Goal: Task Accomplishment & Management: Manage account settings

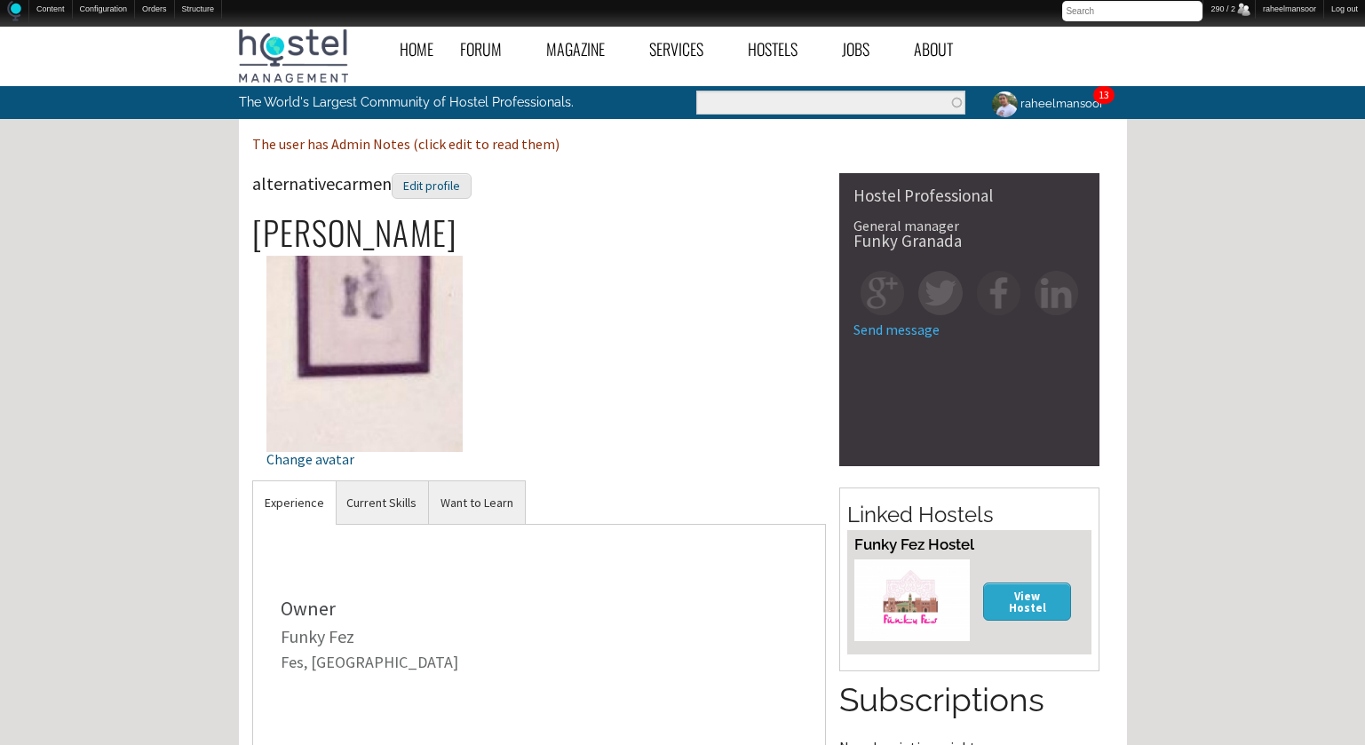
scroll to position [322, 0]
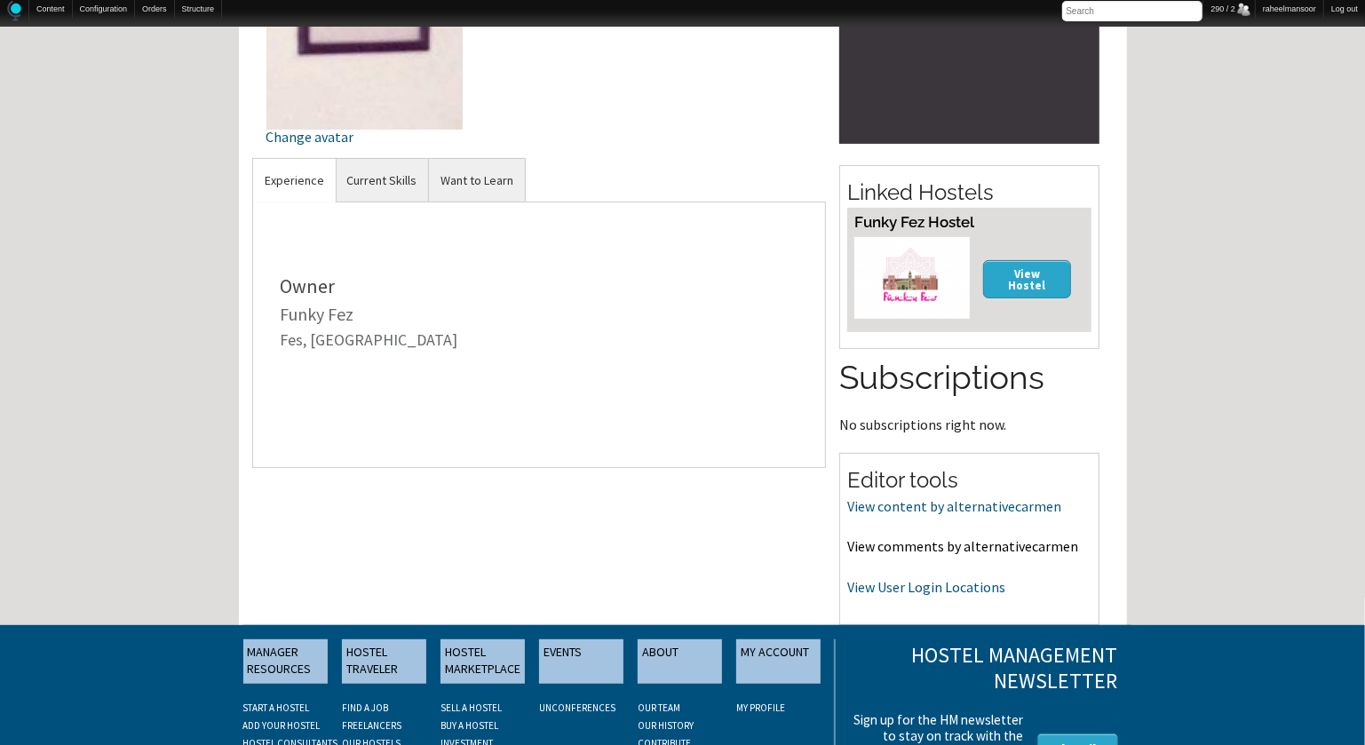
click at [962, 542] on link "View comments by alternativecarmen" at bounding box center [962, 546] width 231 height 18
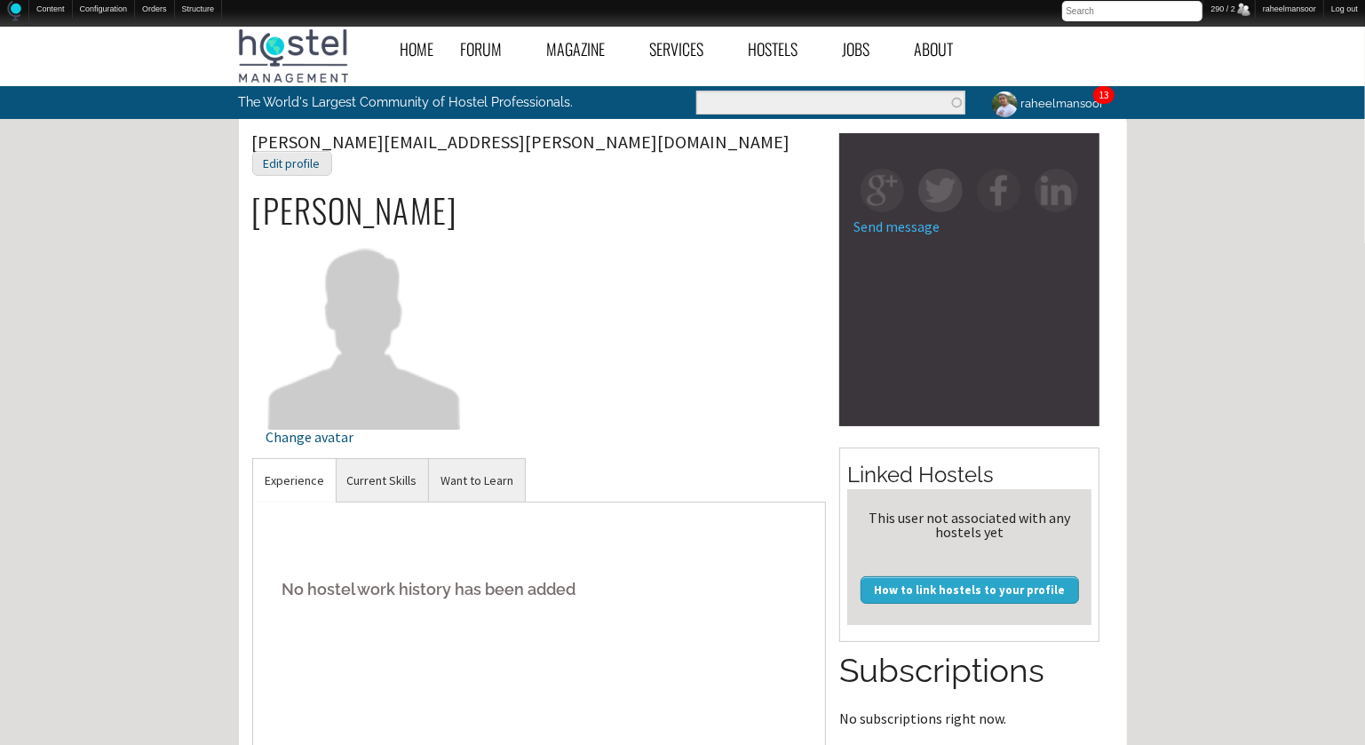
click at [666, 358] on div "philip.salatrik@gmail.com Edit profile Philip Salatrik Change avatar" at bounding box center [539, 295] width 574 height 325
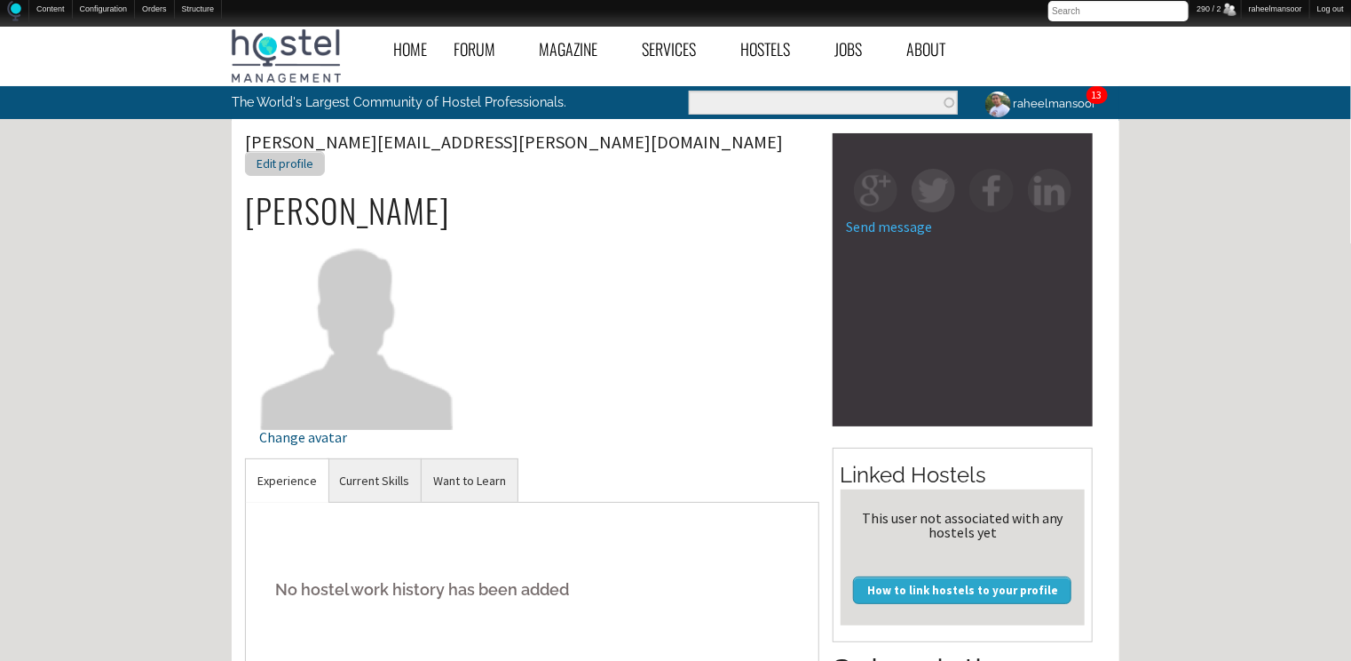
click at [325, 151] on div "Edit profile" at bounding box center [285, 164] width 80 height 26
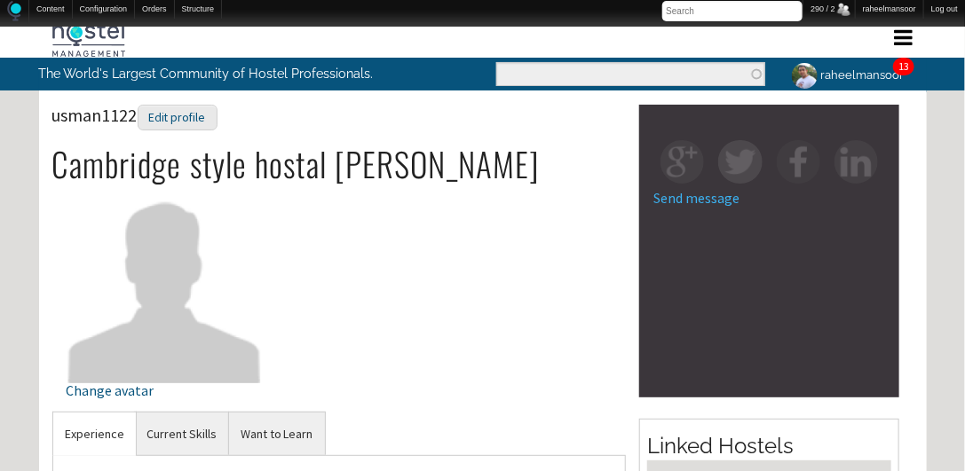
click at [531, 290] on div "usman1122 Edit profile Cambridge style hostal UsmanUllah Change avatar" at bounding box center [339, 258] width 574 height 307
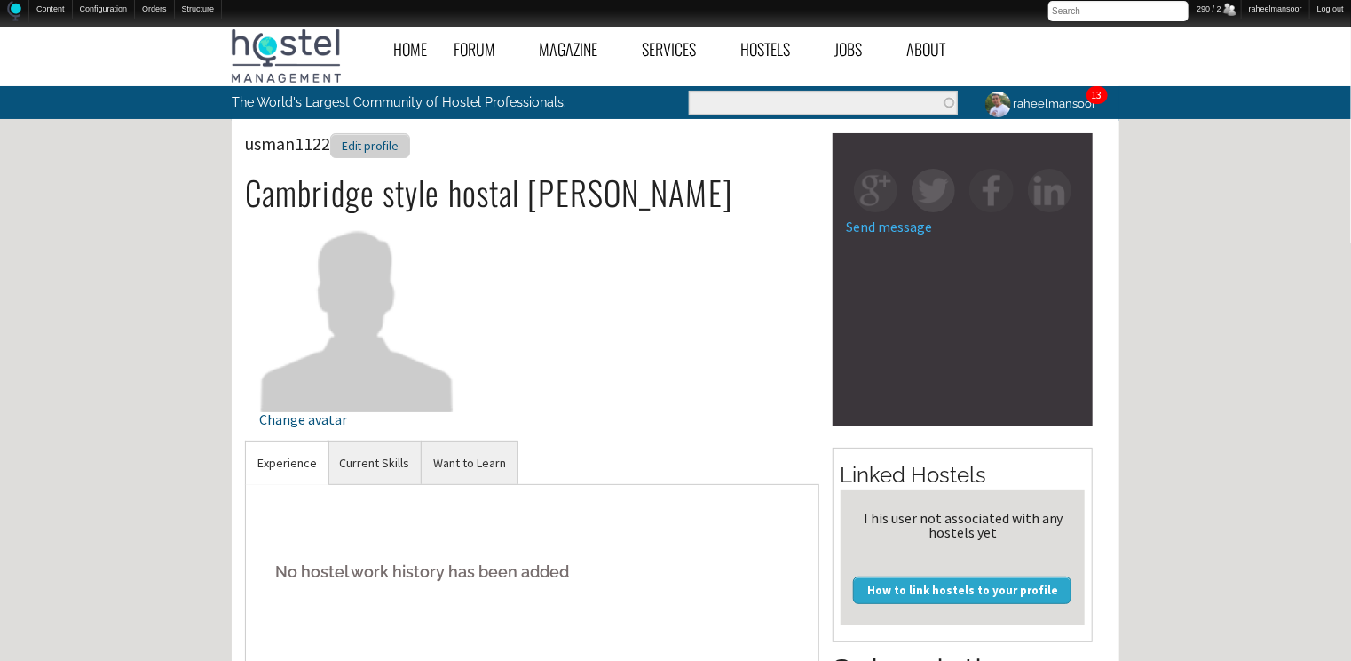
click at [376, 149] on div "Edit profile" at bounding box center [370, 146] width 80 height 26
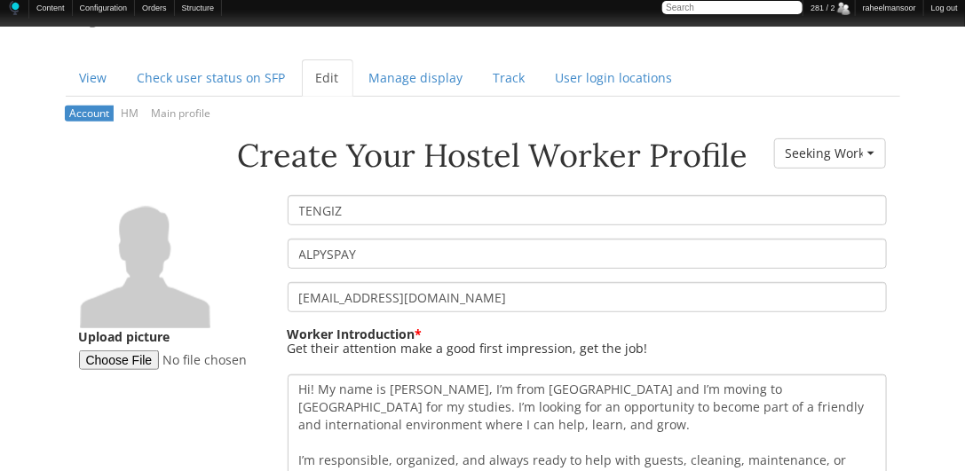
scroll to position [202, 0]
click at [308, 209] on input "TENGIZ" at bounding box center [587, 210] width 599 height 30
type input "Tengiz"
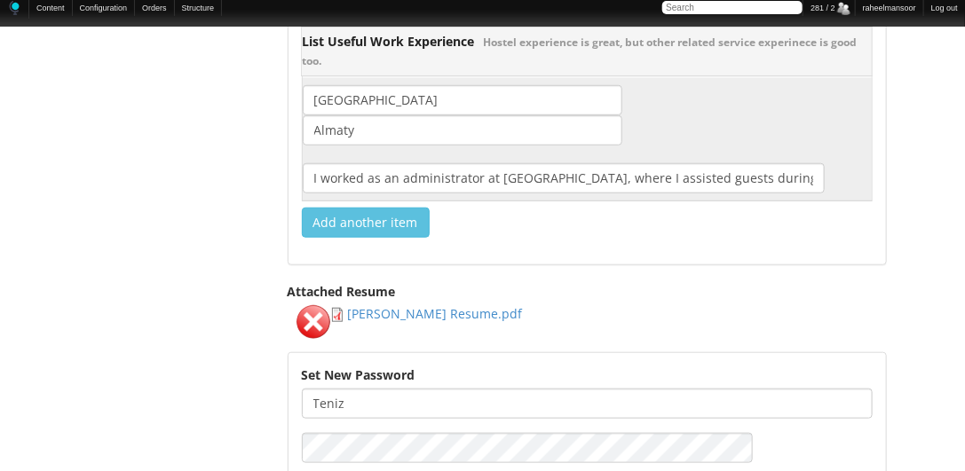
scroll to position [2841, 0]
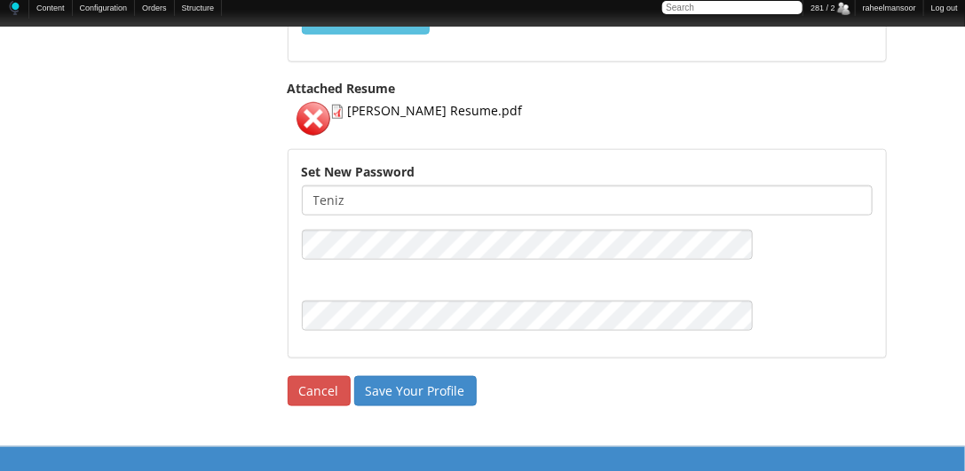
type input "Alpyspay"
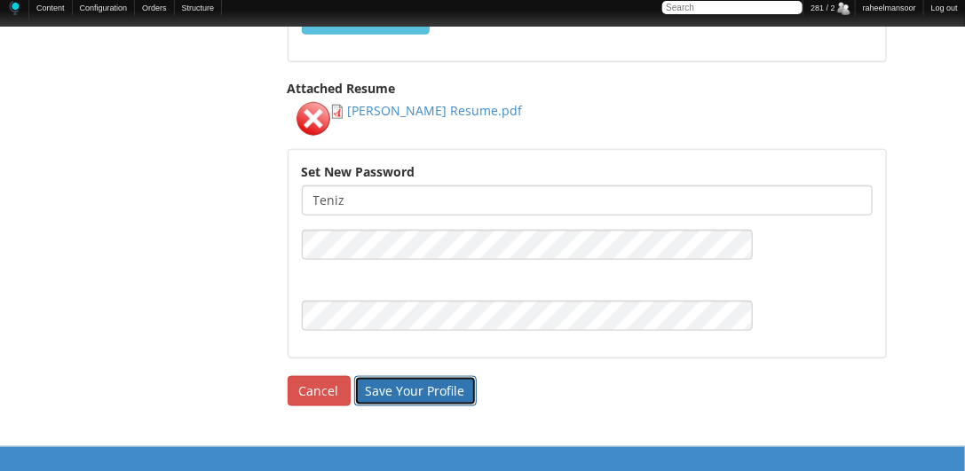
click at [379, 376] on input "Save Your Profile" at bounding box center [415, 391] width 123 height 30
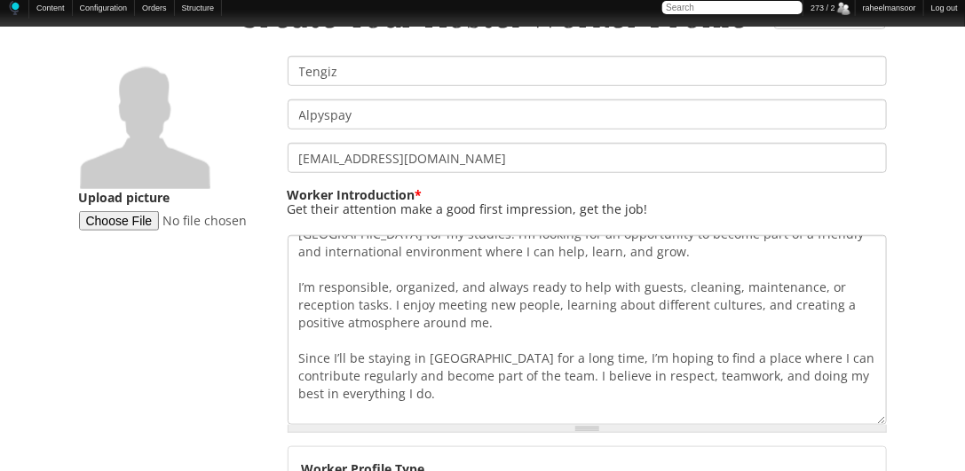
scroll to position [53, 0]
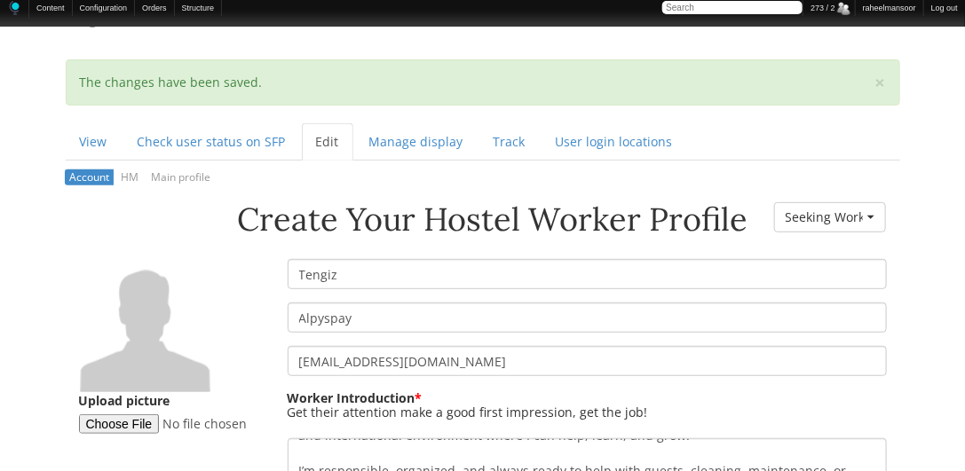
scroll to position [0, 0]
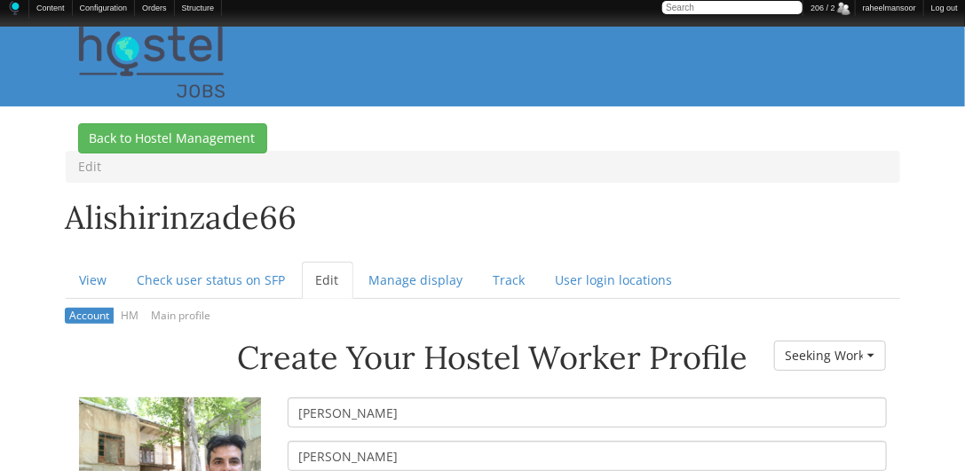
scroll to position [202, 0]
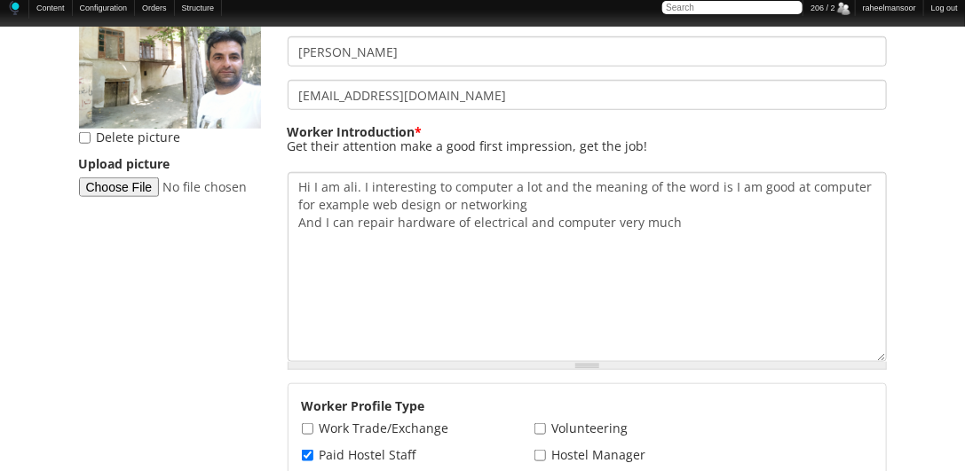
scroll to position [406, 0]
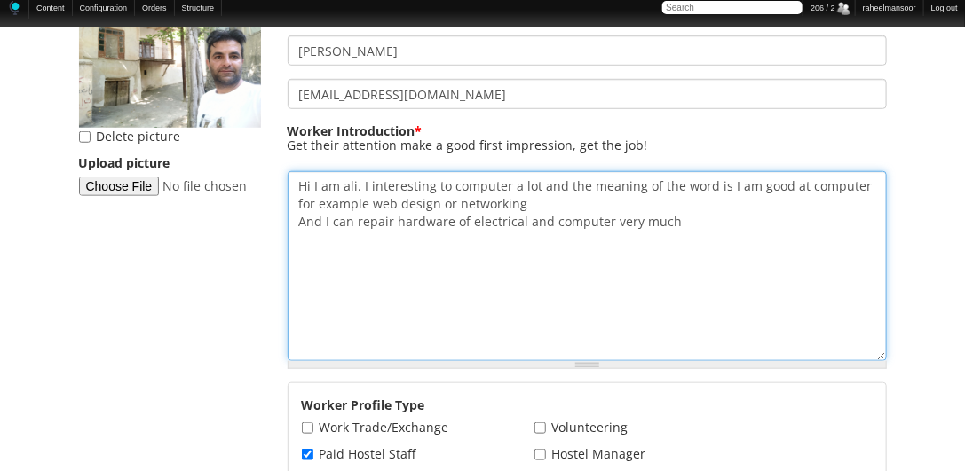
click at [342, 182] on textarea "Hi I am ali. I interesting to computer a lot and the meaning of the word is I a…" at bounding box center [587, 266] width 599 height 190
click at [499, 203] on textarea "Hi I am ali. I interesting to computer a lot and the meaning of the word is I a…" at bounding box center [587, 266] width 599 height 190
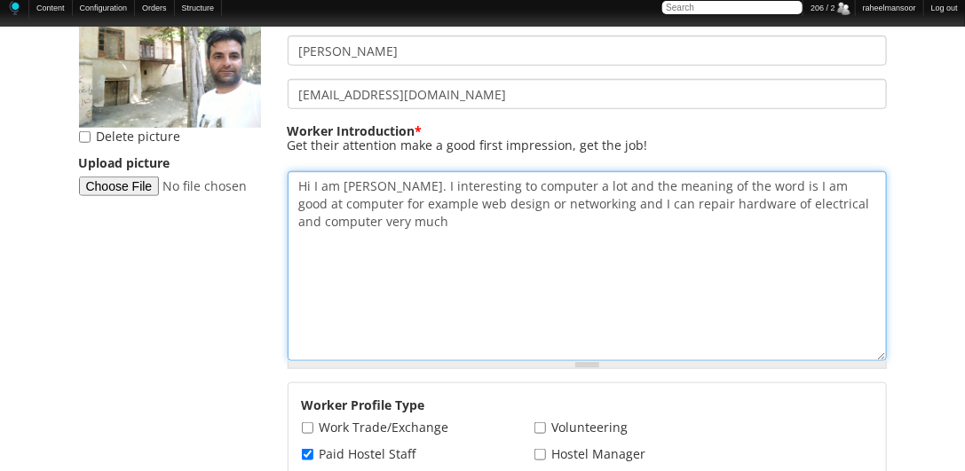
click at [874, 206] on textarea "Hi I am ali. I interesting to computer a lot and the meaning of the word is I a…" at bounding box center [587, 266] width 599 height 190
type textarea "Hi I am Ali. I interesting to computer a lot and the meaning of the word is I a…"
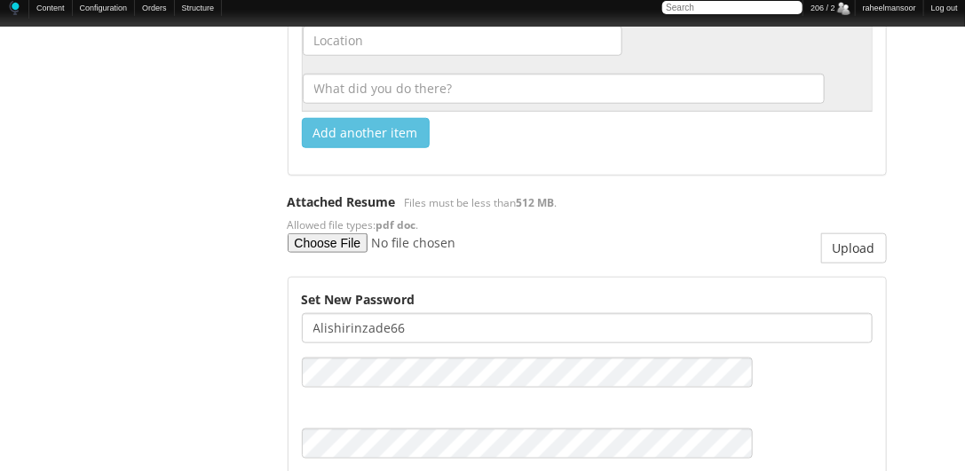
scroll to position [2727, 0]
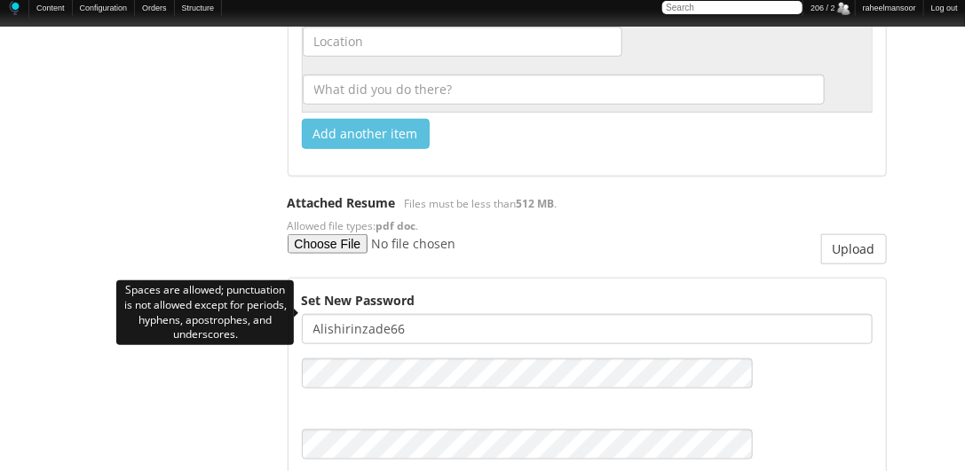
drag, startPoint x: 386, startPoint y: 310, endPoint x: 421, endPoint y: 308, distance: 34.7
click at [421, 314] on input "Alishirinzade66" at bounding box center [587, 329] width 571 height 30
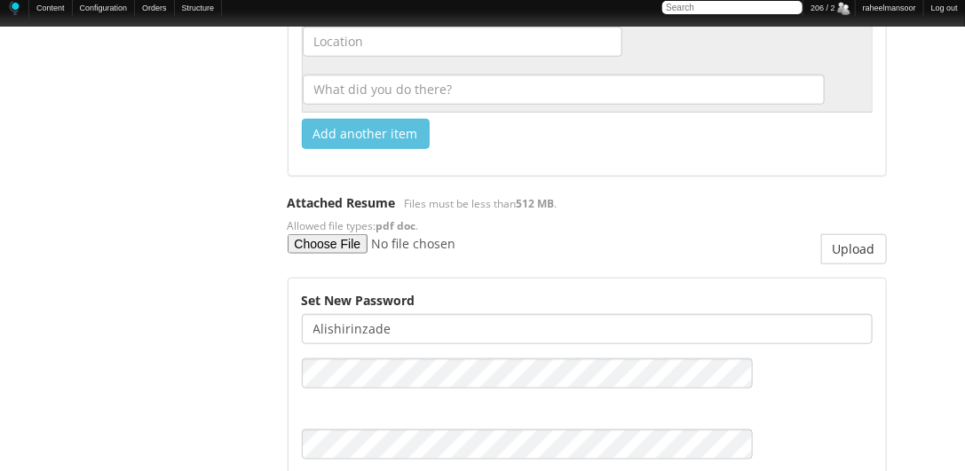
type input "Alishirinzade"
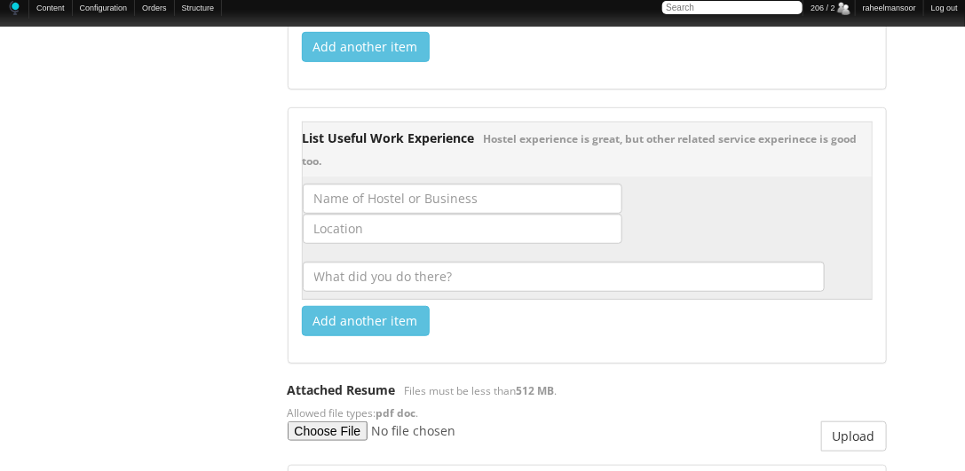
scroll to position [2841, 0]
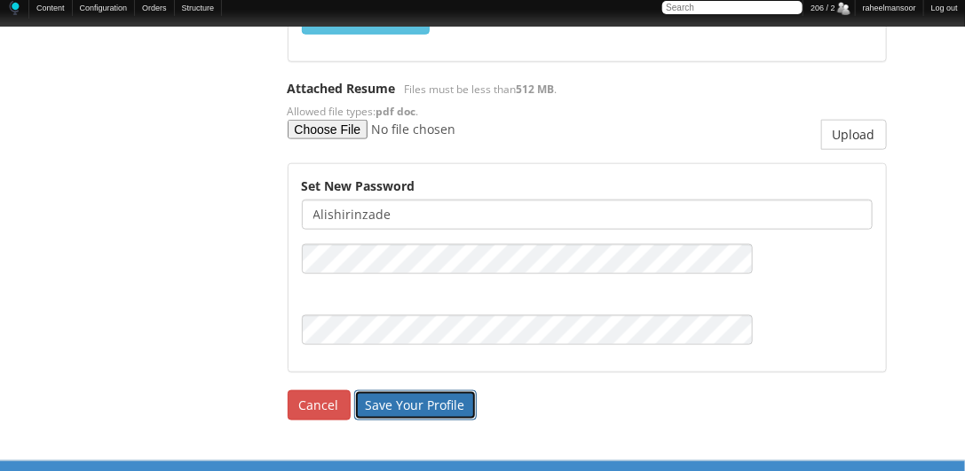
click at [382, 391] on input "Save Your Profile" at bounding box center [415, 406] width 123 height 30
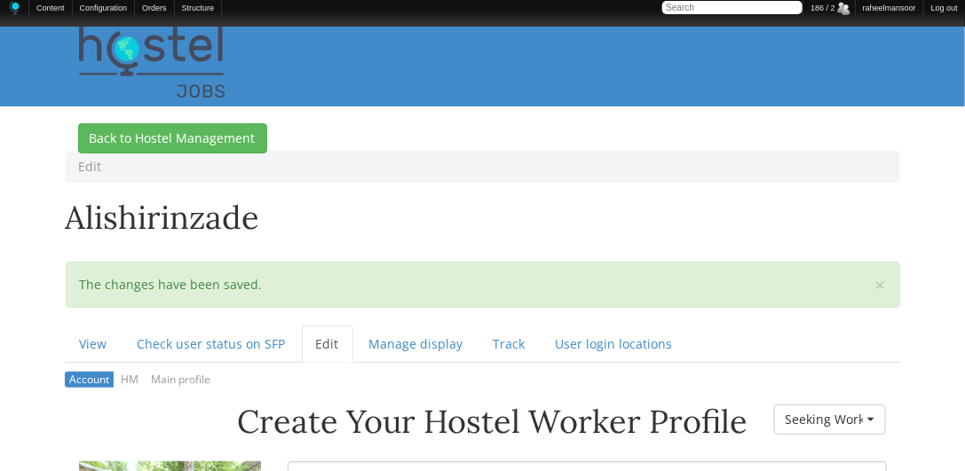
scroll to position [406, 0]
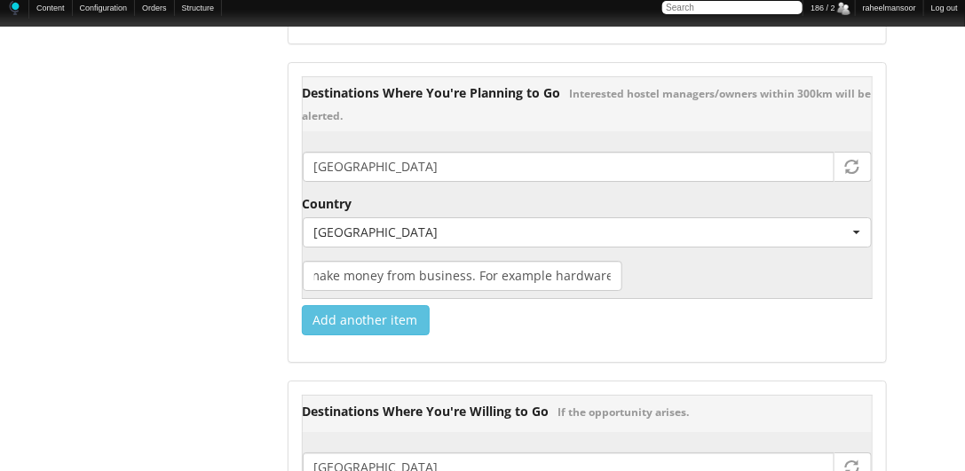
scroll to position [0, 135]
drag, startPoint x: 541, startPoint y: 266, endPoint x: 609, endPoint y: 265, distance: 68.4
click at [609, 265] on input "I want to make money from business. For example hardware of computers" at bounding box center [463, 276] width 320 height 30
click at [661, 299] on div "Add another item" at bounding box center [587, 317] width 571 height 36
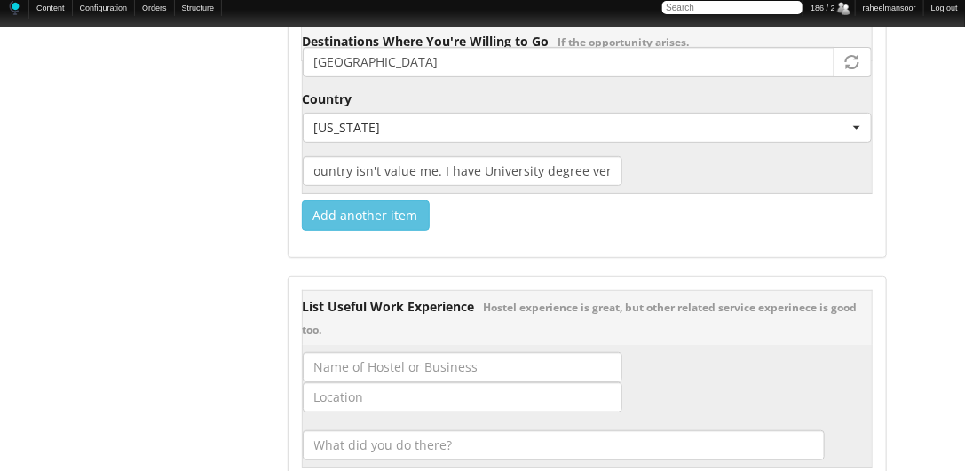
scroll to position [0, 113]
drag, startPoint x: 562, startPoint y: 160, endPoint x: 627, endPoint y: 162, distance: 64.8
click at [627, 162] on td "United States Country - None - Afghanistan Åland Islands Albania Algeria Americ…" at bounding box center [587, 111] width 570 height 168
click at [595, 208] on div "Add another item" at bounding box center [587, 212] width 571 height 36
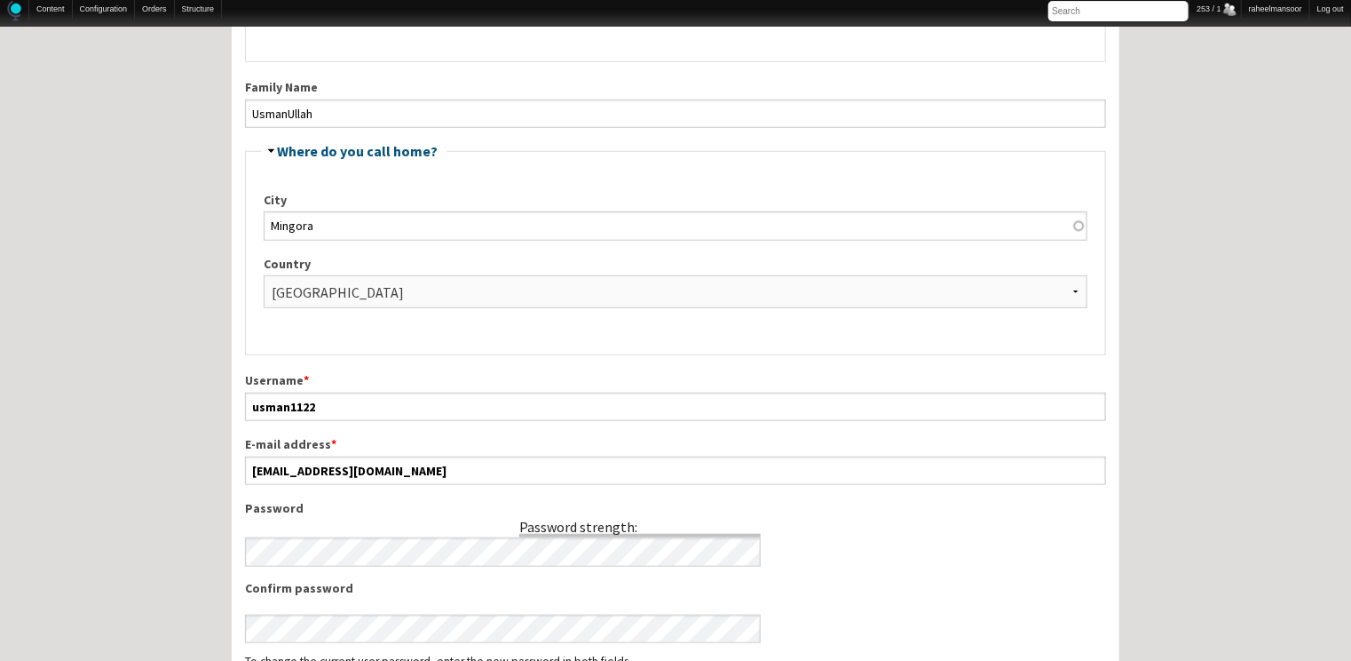
scroll to position [568, 0]
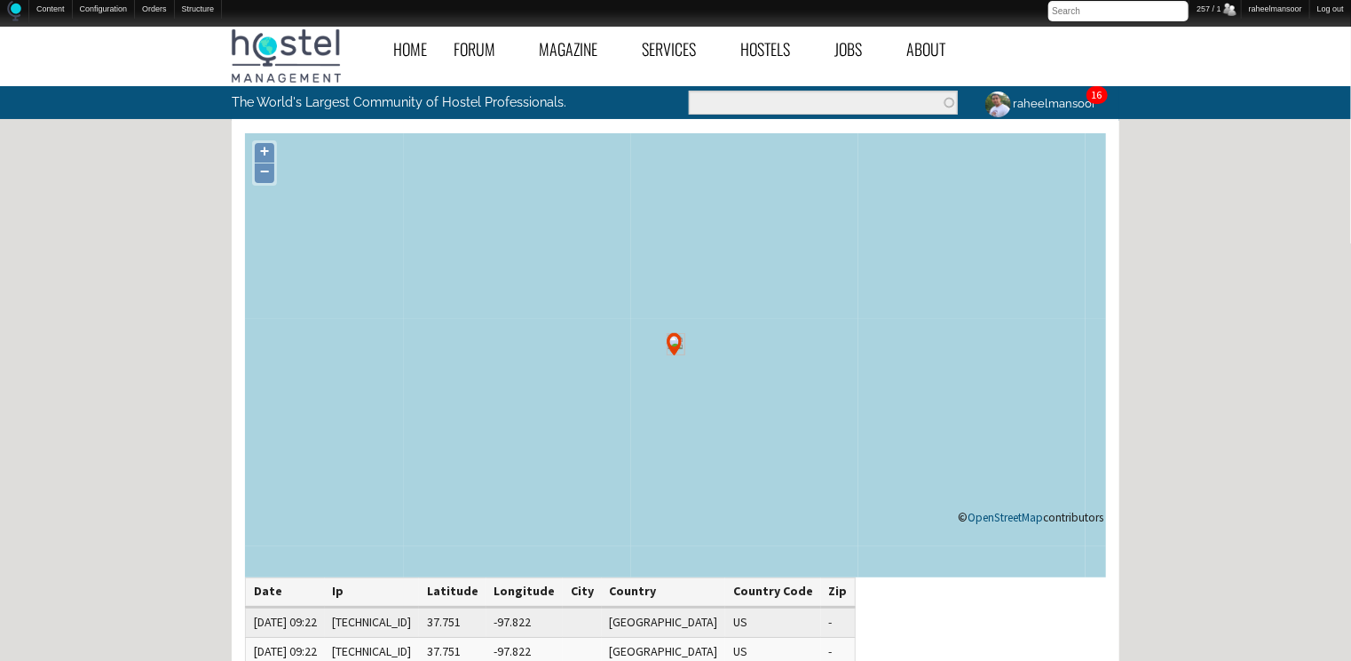
click at [112, 369] on div "Home Forum « Back Forum Forums Index « Back Forums Index New Posts Recent Activ…" at bounding box center [675, 557] width 1351 height 1078
click at [263, 164] on link "−" at bounding box center [265, 173] width 20 height 20
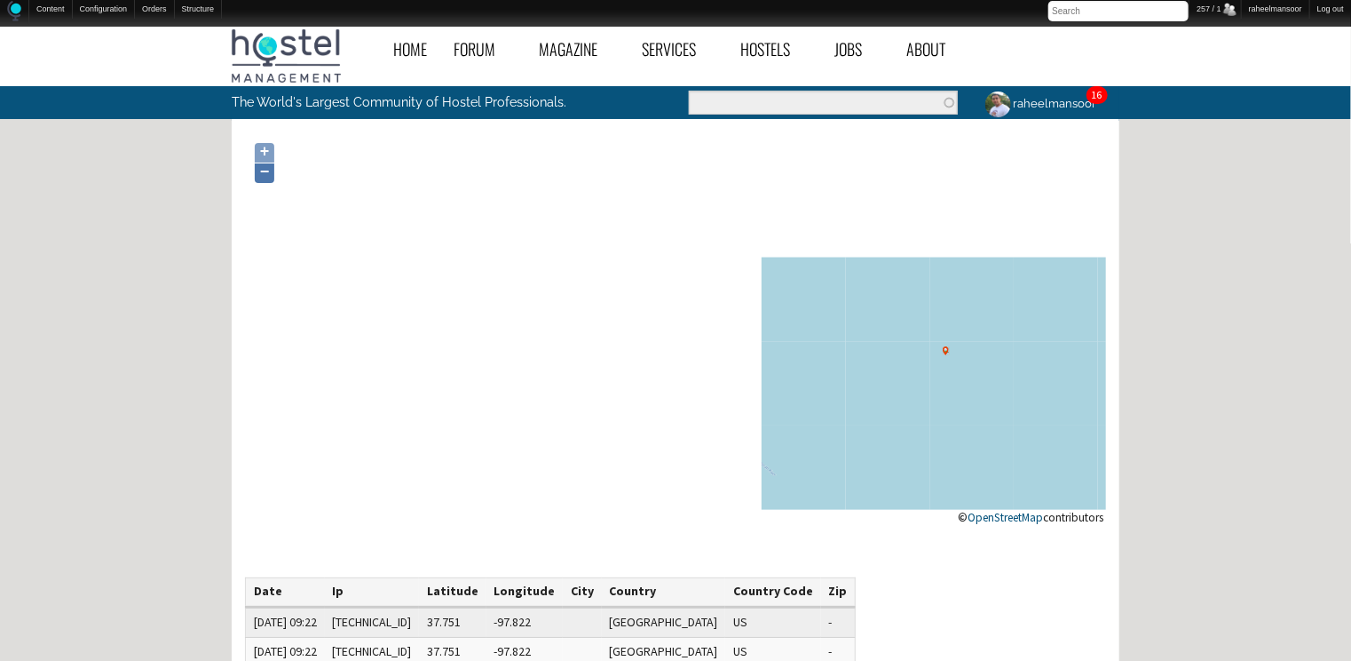
click at [263, 164] on link "−" at bounding box center [265, 173] width 20 height 20
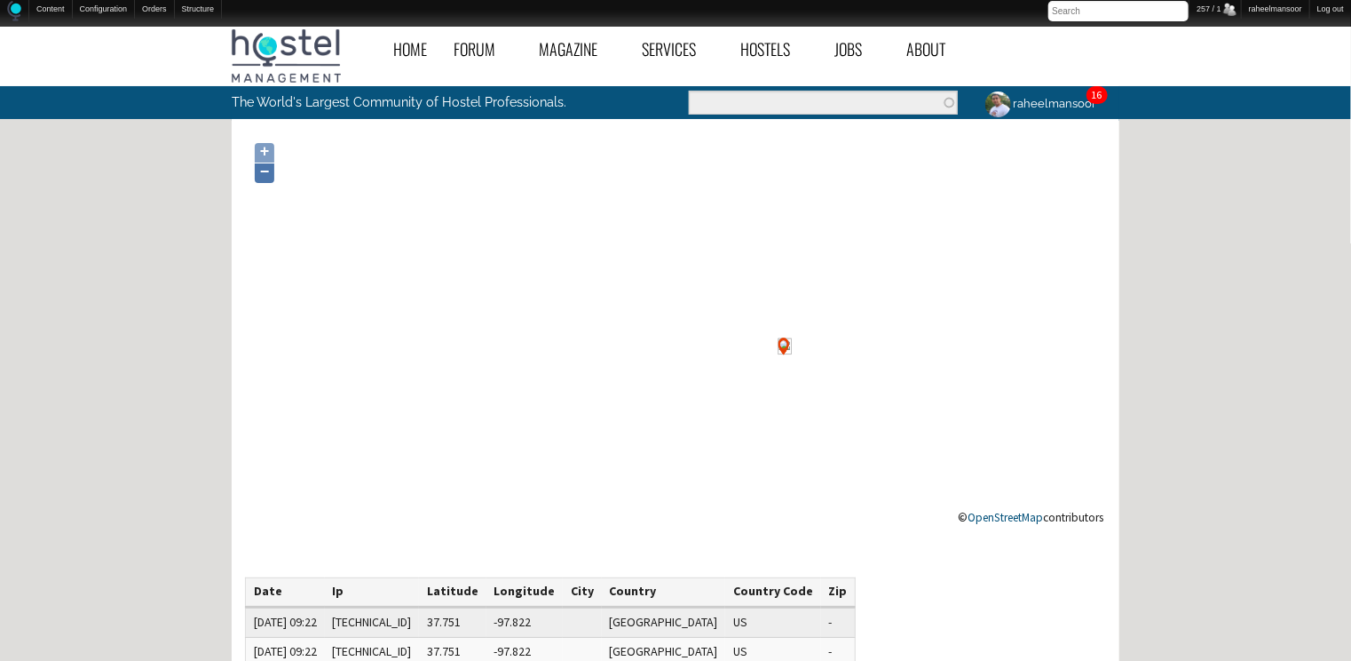
click at [263, 164] on link "−" at bounding box center [265, 173] width 20 height 20
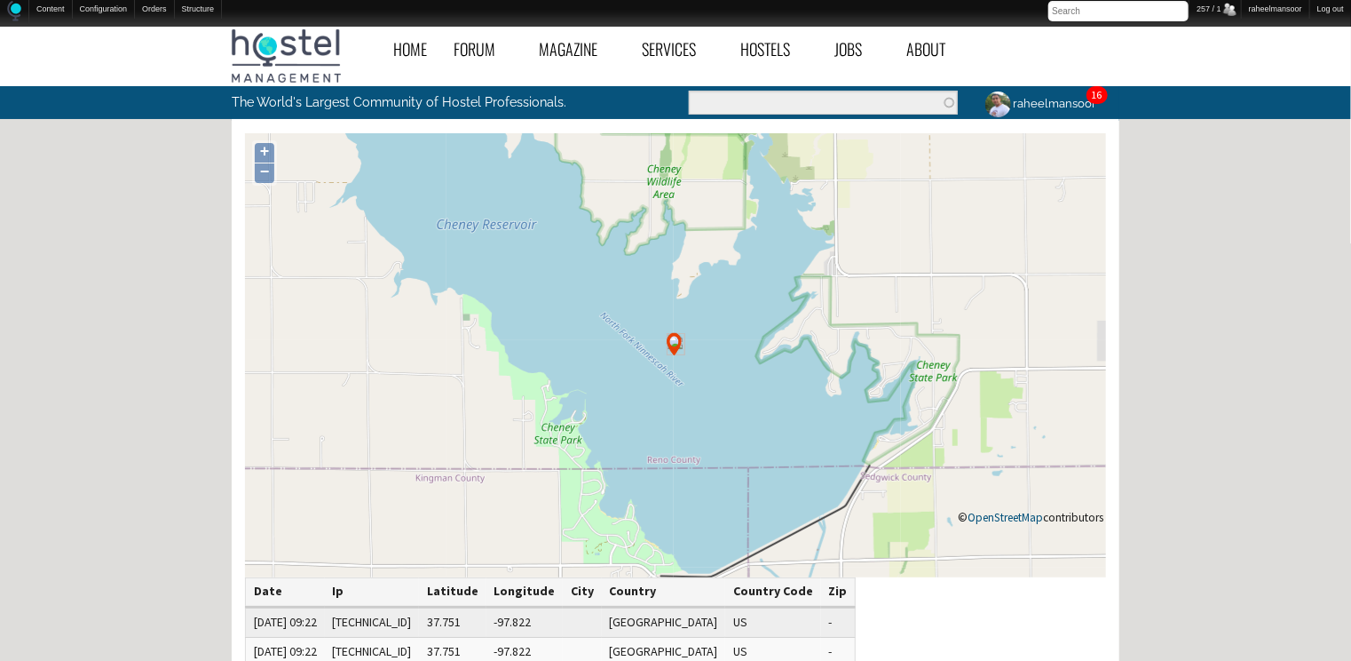
click at [78, 368] on div "Home Forum « Back Forum Forums Index « Back Forums Index New Posts Recent Activ…" at bounding box center [675, 557] width 1351 height 1078
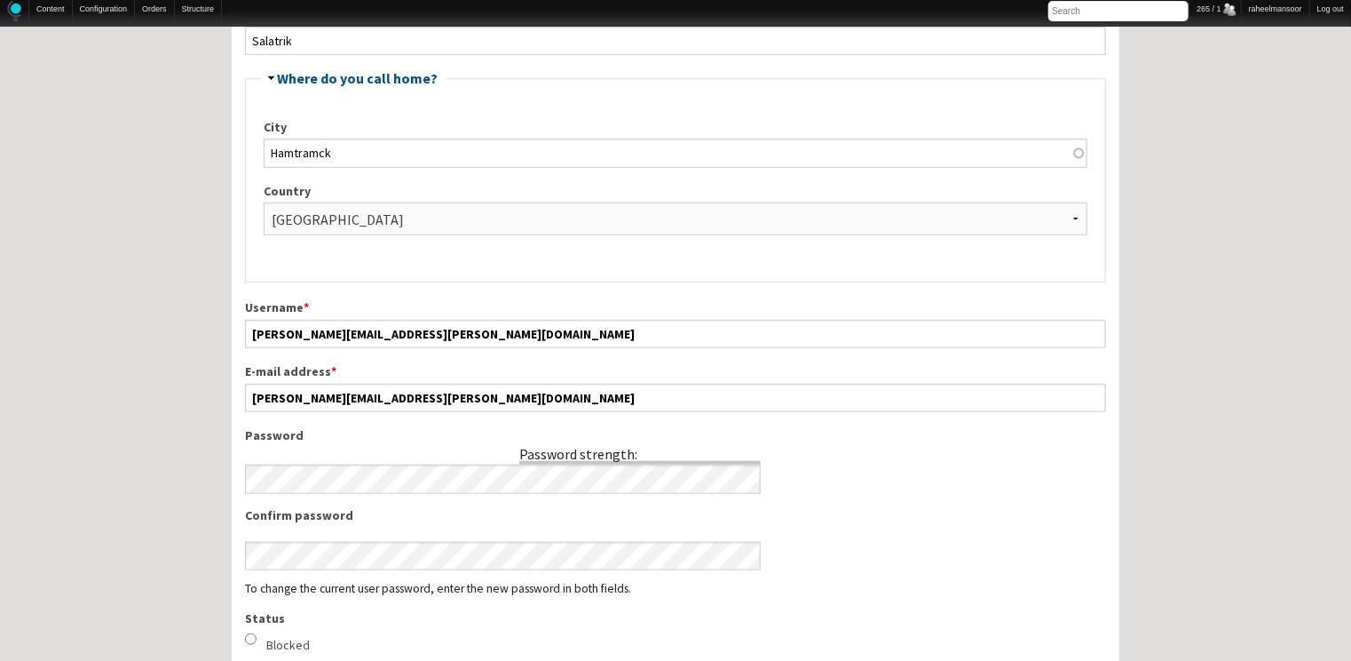
scroll to position [519, 0]
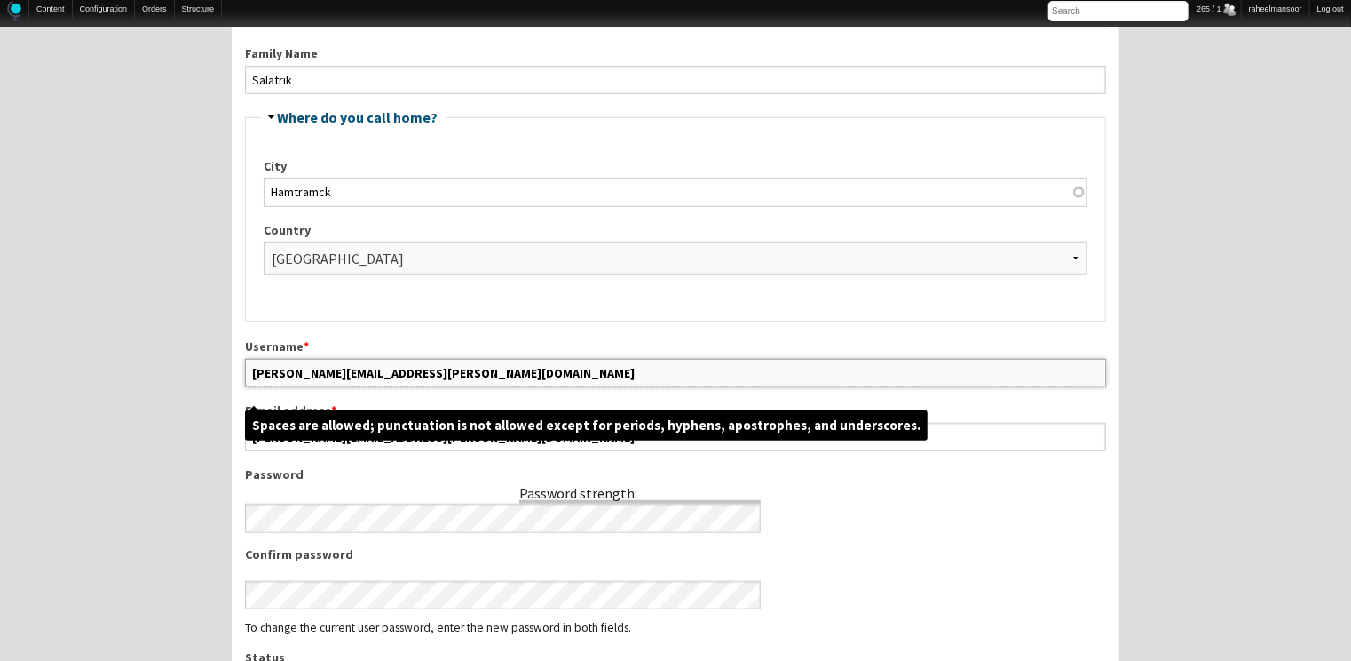
drag, startPoint x: 334, startPoint y: 368, endPoint x: 449, endPoint y: 368, distance: 115.4
click at [449, 368] on input "philip.salatrik@gmail.com" at bounding box center [675, 373] width 861 height 28
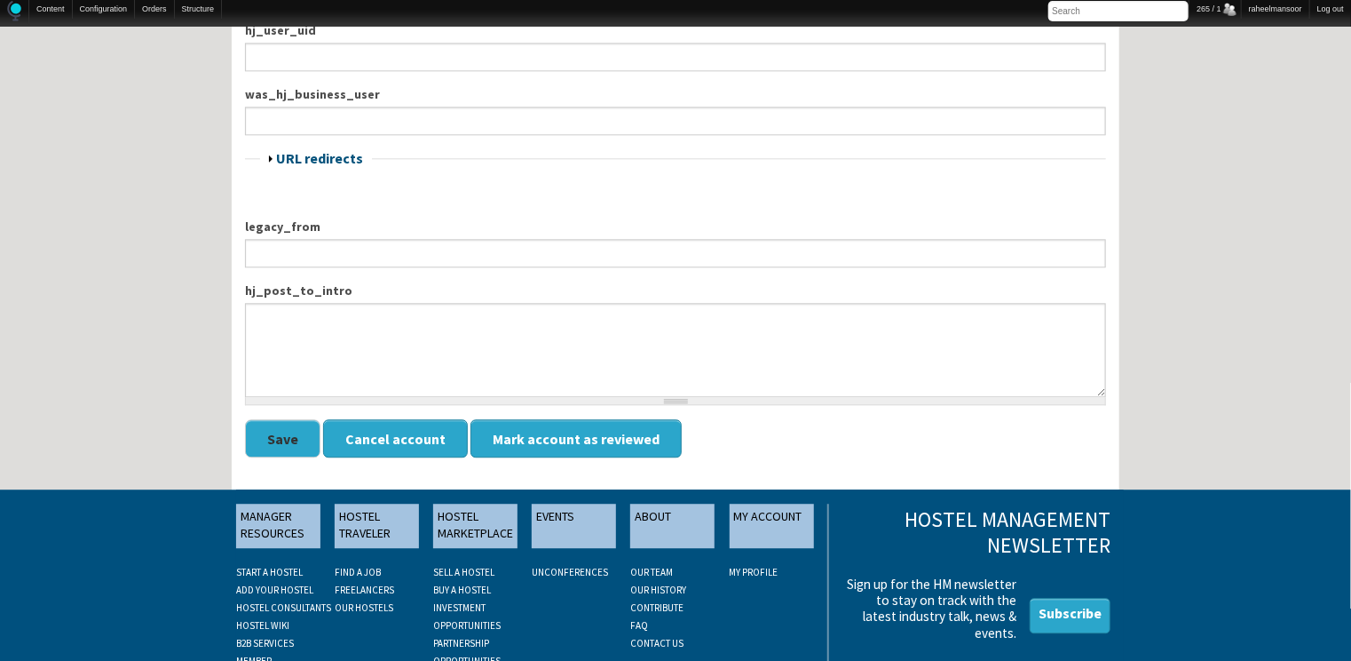
scroll to position [2223, 0]
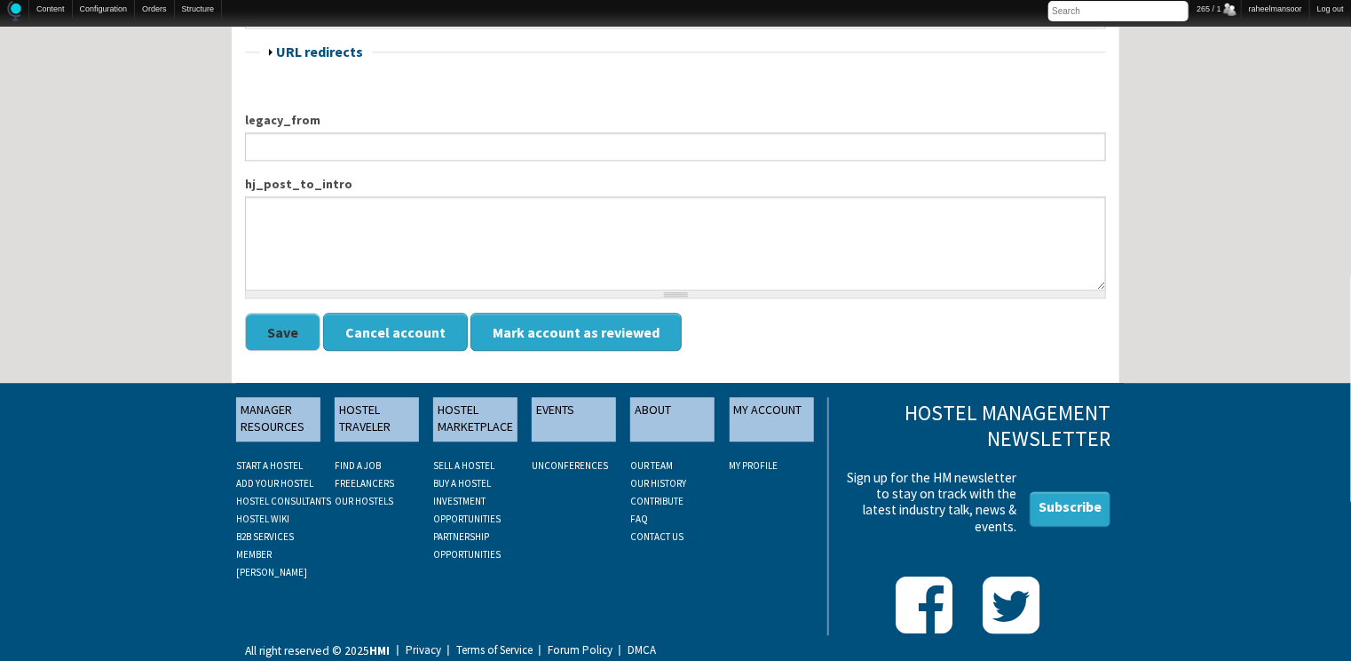
type input "philipsalatrik"
click at [289, 327] on button "Save" at bounding box center [282, 332] width 75 height 38
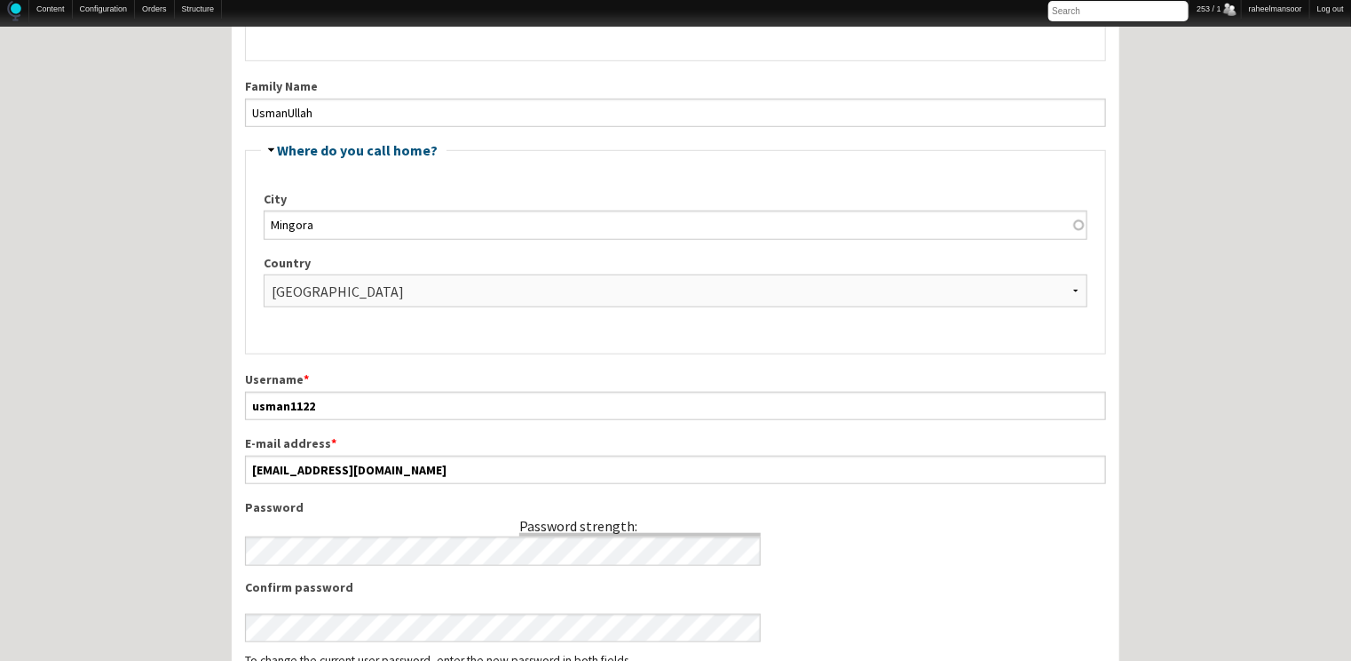
scroll to position [568, 0]
